Goal: Transaction & Acquisition: Purchase product/service

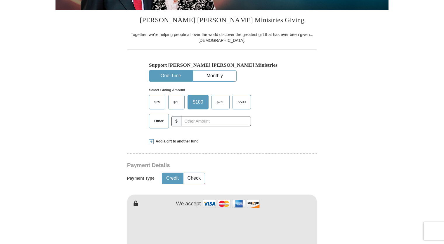
scroll to position [187, 0]
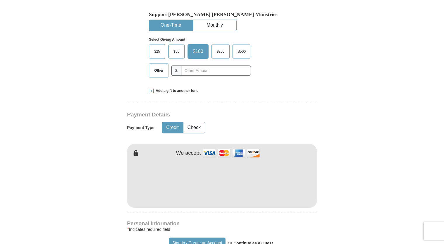
click at [179, 49] on span "$50" at bounding box center [177, 51] width 12 height 9
click at [0, 0] on input "$50" at bounding box center [0, 0] width 0 height 0
click at [359, 184] on form "Already have an account? Sign in for faster giving. Don't have an account? Crea…" at bounding box center [222, 194] width 333 height 717
click at [357, 200] on form "Already have an account? Sign in for faster giving. Don't have an account? Crea…" at bounding box center [222, 194] width 333 height 717
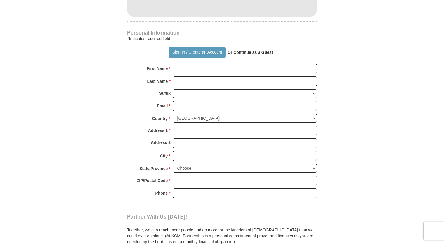
scroll to position [397, 0]
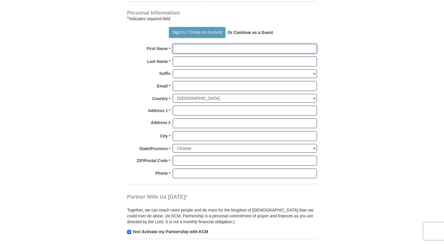
click at [218, 46] on input "First Name *" at bounding box center [245, 49] width 144 height 10
type input "[PERSON_NAME]"
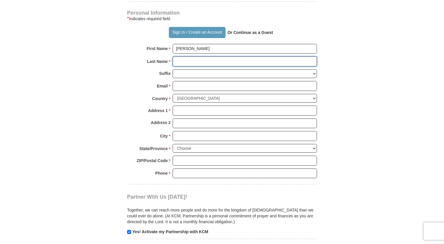
type input "[PERSON_NAME]"
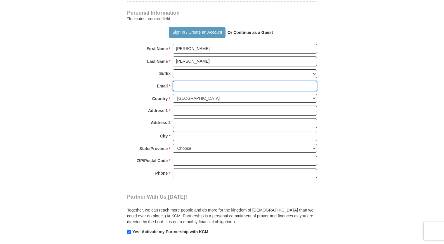
type input "[EMAIL_ADDRESS][DOMAIN_NAME]"
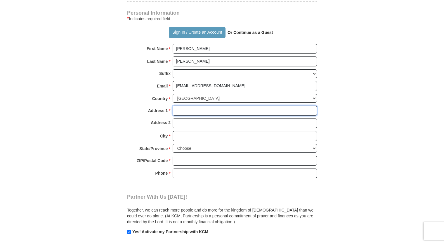
type input "[STREET_ADDRESS]"
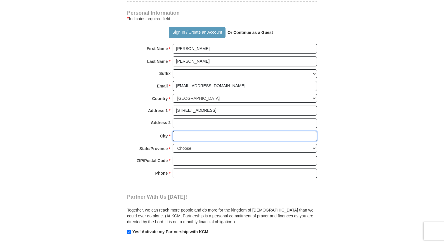
type input "[GEOGRAPHIC_DATA]"
select select "TN"
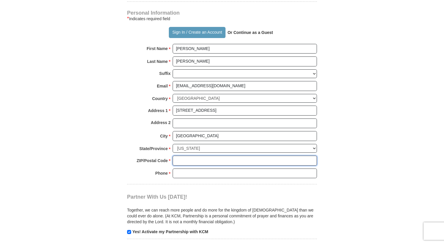
type input "37160"
type input "9315807890"
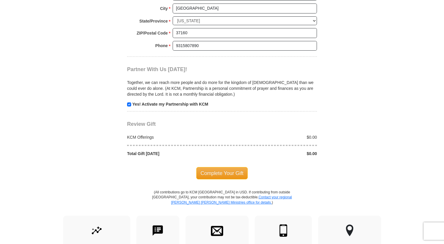
scroll to position [526, 0]
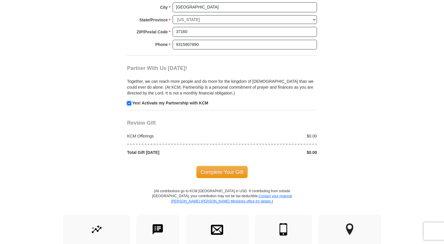
click at [129, 101] on input "checkbox" at bounding box center [129, 103] width 4 height 4
checkbox input "false"
click at [226, 171] on span "Complete Your Gift" at bounding box center [222, 172] width 52 height 12
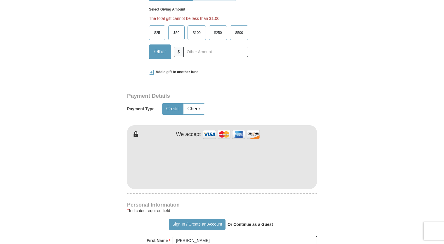
scroll to position [216, 0]
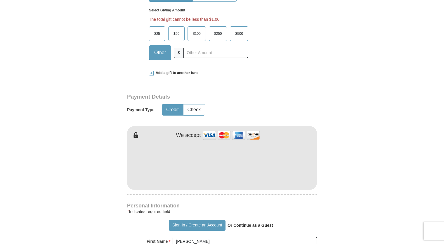
click at [178, 32] on span "$50" at bounding box center [177, 33] width 12 height 9
click at [0, 0] on input "$50" at bounding box center [0, 0] width 0 height 0
click at [90, 110] on form "Already have an account? Sign in for faster giving. Don't have an account? Crea…" at bounding box center [222, 171] width 333 height 728
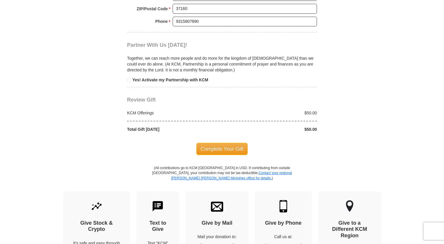
scroll to position [567, 0]
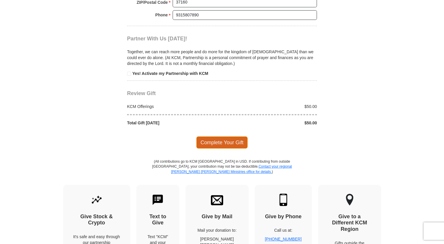
click at [230, 136] on span "Complete Your Gift" at bounding box center [222, 142] width 52 height 12
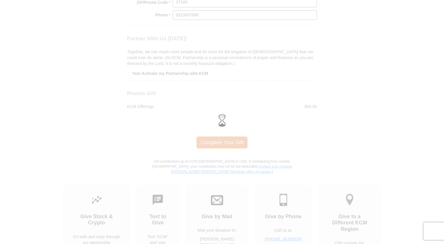
scroll to position [555, 0]
